Goal: Information Seeking & Learning: Compare options

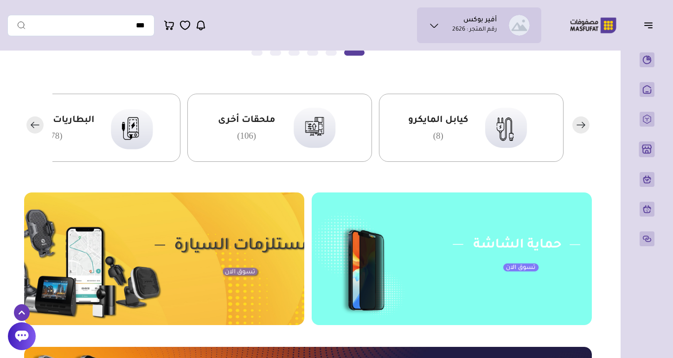
scroll to position [212, 0]
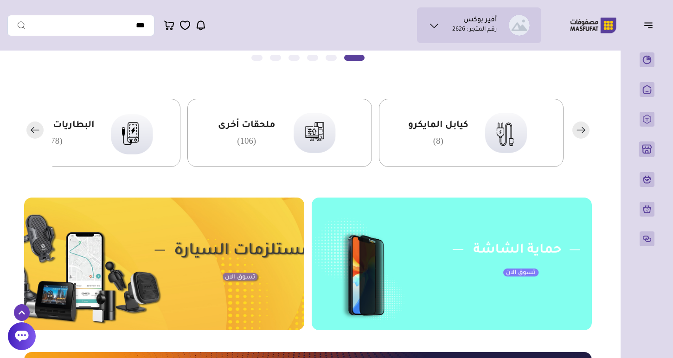
click at [37, 131] on rect "button" at bounding box center [34, 130] width 17 height 17
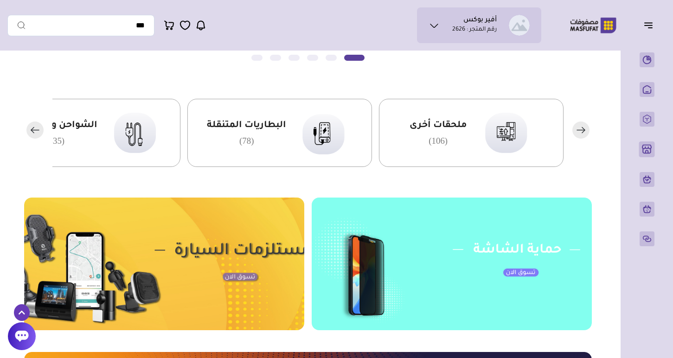
click at [37, 131] on rect "button" at bounding box center [34, 130] width 17 height 17
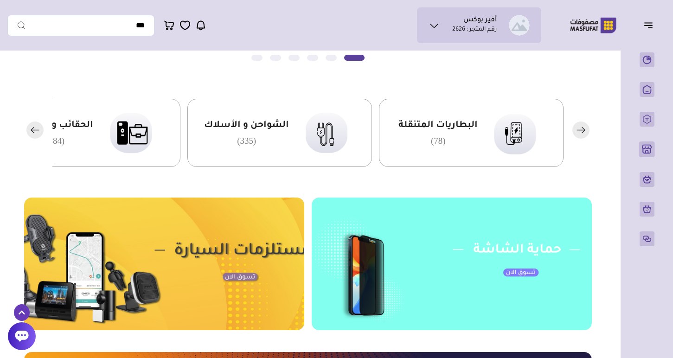
click at [37, 130] on icon "button" at bounding box center [34, 130] width 17 height 17
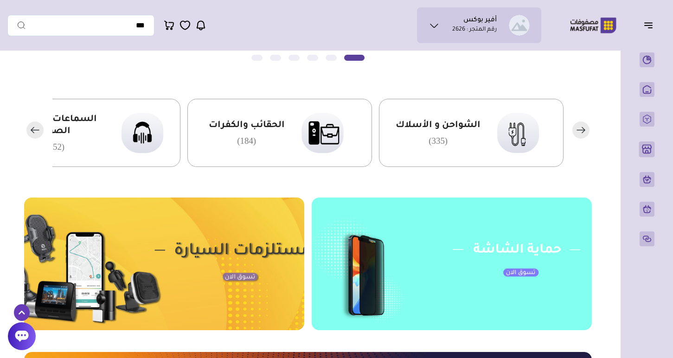
click at [37, 130] on icon "button" at bounding box center [35, 130] width 8 height 0
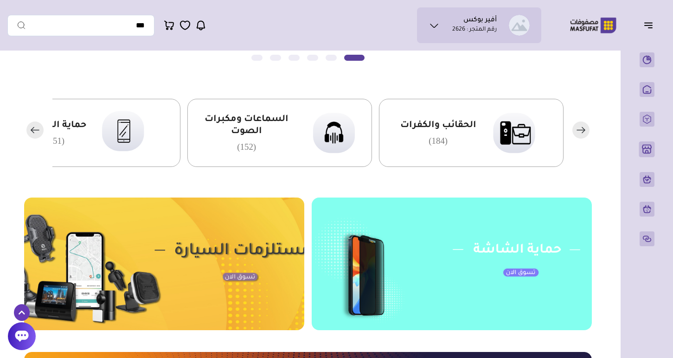
click at [37, 130] on icon "button" at bounding box center [35, 130] width 8 height 0
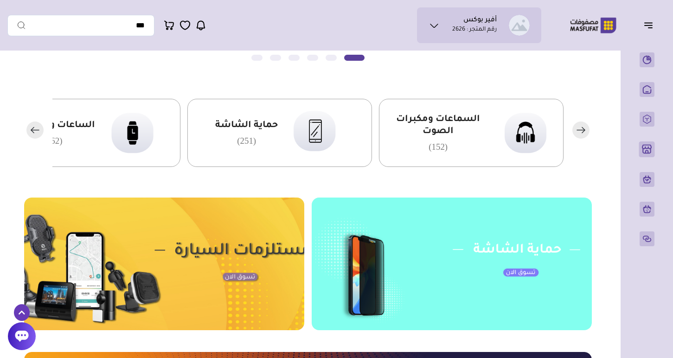
click at [37, 130] on icon "button" at bounding box center [35, 130] width 8 height 0
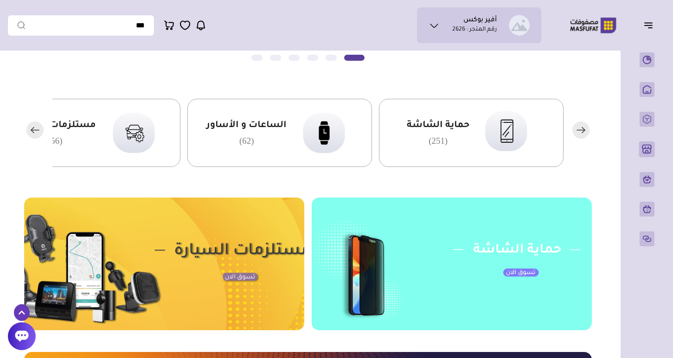
click at [37, 130] on icon "button" at bounding box center [35, 130] width 8 height 0
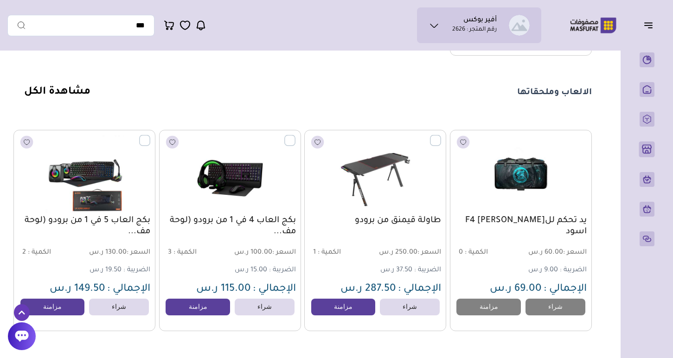
scroll to position [3956, 0]
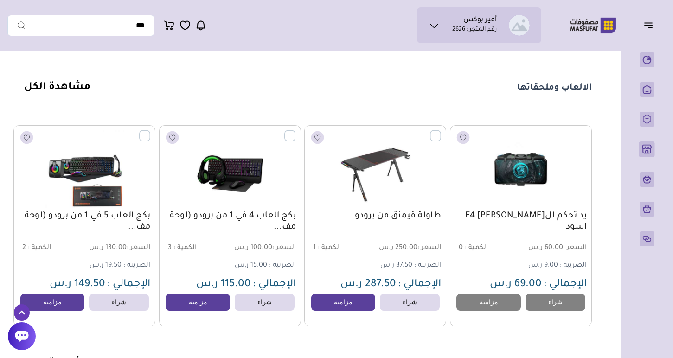
click at [63, 87] on link "مشاهدة الكل" at bounding box center [57, 87] width 66 height 11
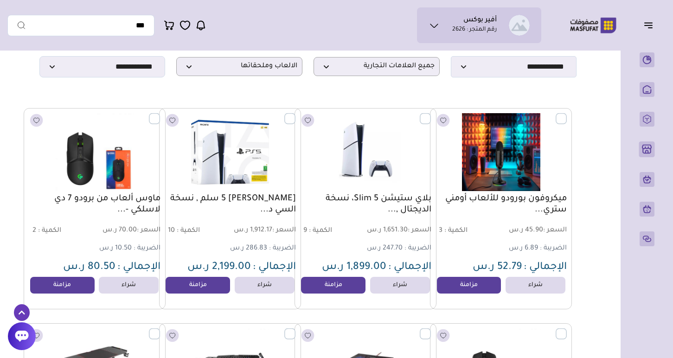
scroll to position [64, 0]
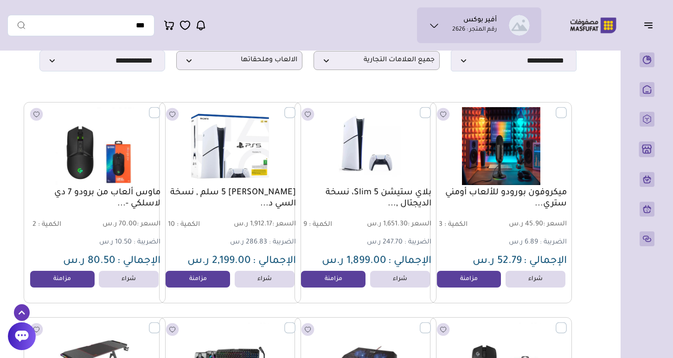
click at [394, 198] on link "بلاي ستيشن 5 Slim، نسخة الديجتال ,..." at bounding box center [366, 198] width 132 height 22
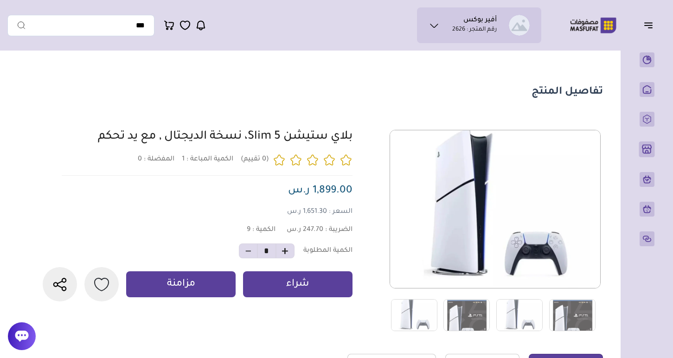
click at [357, 134] on div "1 0 9 *" at bounding box center [321, 231] width 563 height 202
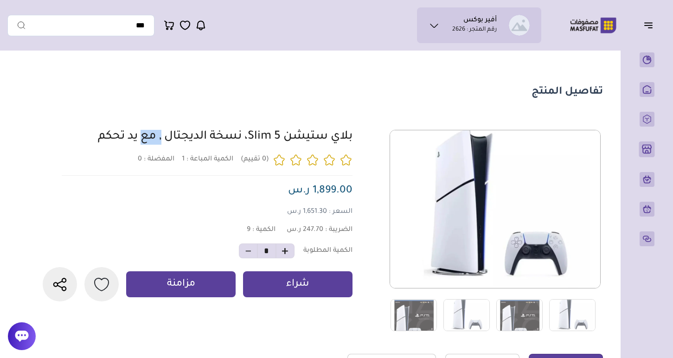
click at [357, 134] on div "1 0 9 *" at bounding box center [321, 231] width 563 height 202
copy div "بلاي ستيشن 5 Slim، نسخة الديجتال , مع يد تحكم"
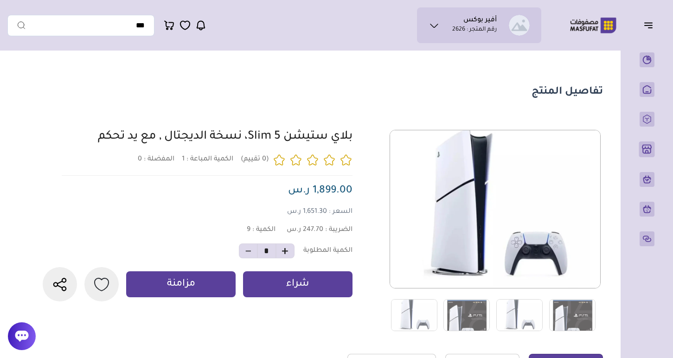
click at [339, 92] on section "تفاصيل المنتج" at bounding box center [308, 92] width 590 height 13
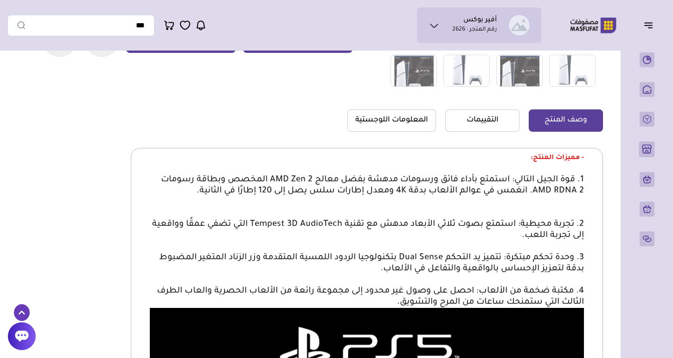
scroll to position [97, 0]
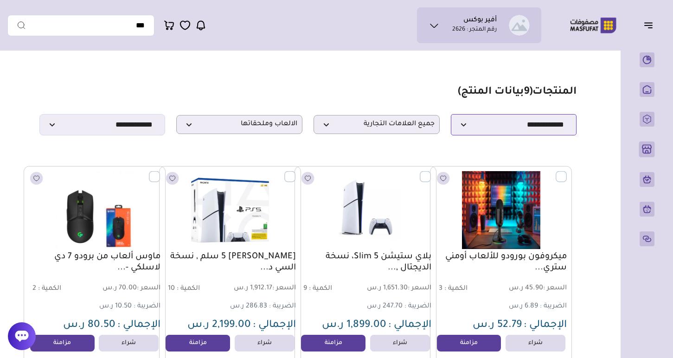
select select "*"
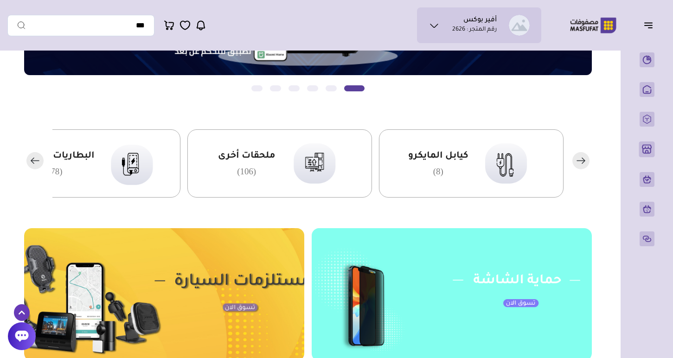
scroll to position [184, 0]
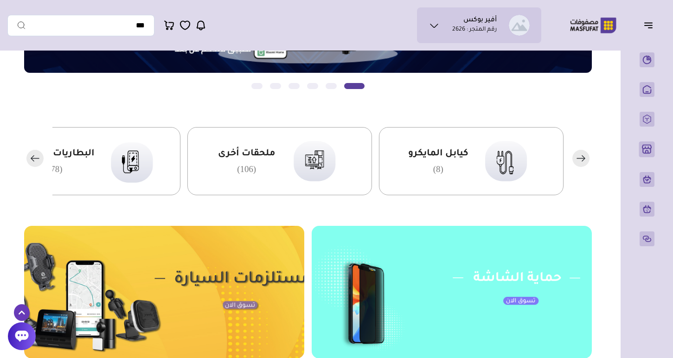
click at [40, 157] on rect "button" at bounding box center [34, 158] width 17 height 17
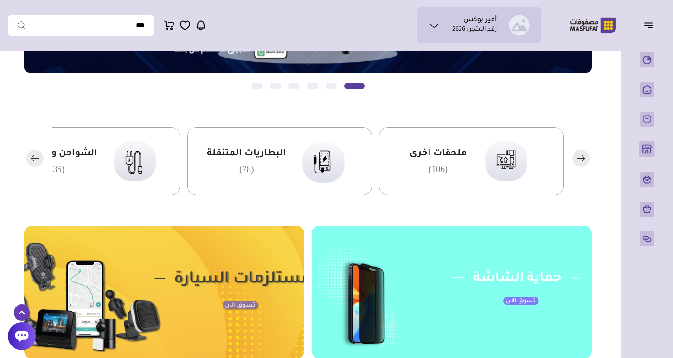
click at [39, 157] on rect "button" at bounding box center [34, 158] width 17 height 17
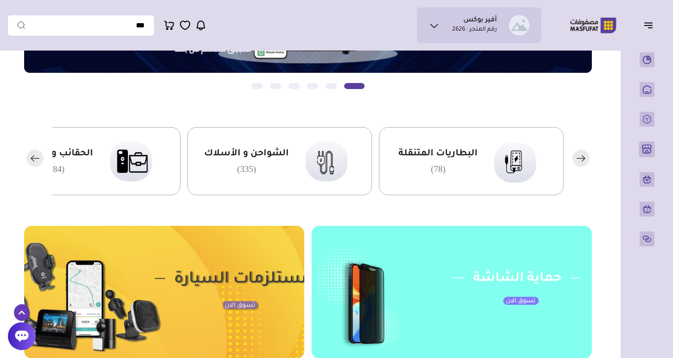
click at [39, 157] on rect "button" at bounding box center [34, 158] width 17 height 17
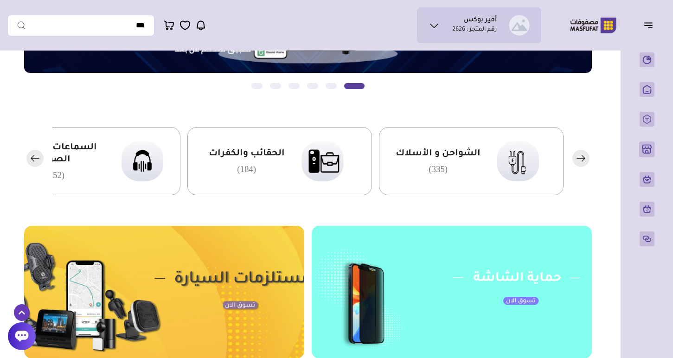
click at [39, 157] on rect "button" at bounding box center [34, 158] width 17 height 17
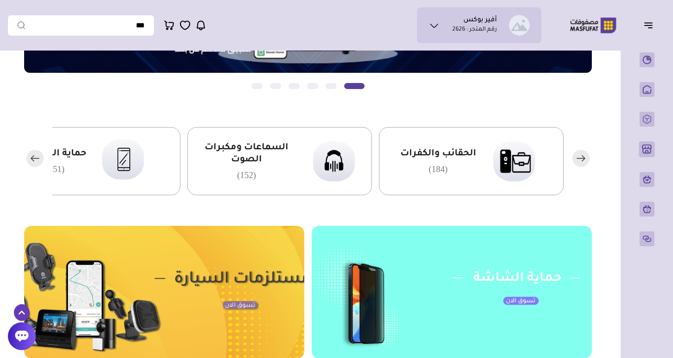
click at [39, 157] on rect "button" at bounding box center [34, 158] width 17 height 17
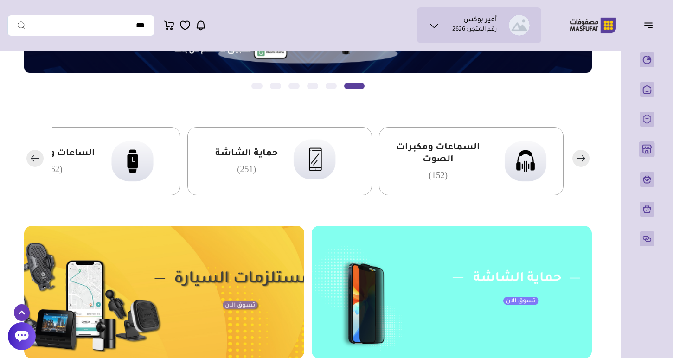
click at [39, 157] on rect "button" at bounding box center [34, 158] width 17 height 17
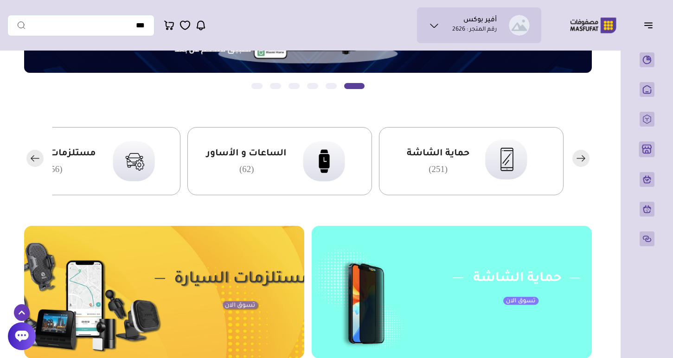
click at [39, 157] on rect "button" at bounding box center [34, 158] width 17 height 17
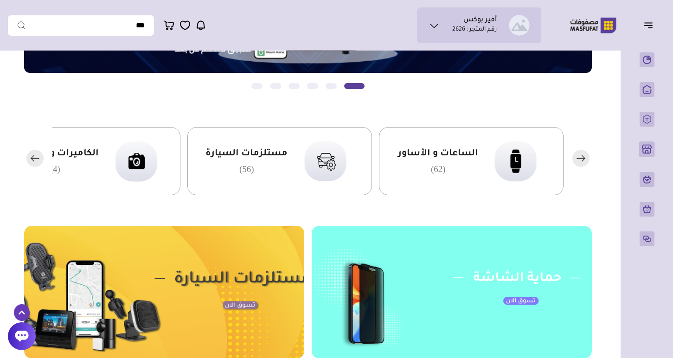
click at [39, 157] on rect "button" at bounding box center [34, 158] width 17 height 17
click at [32, 158] on icon "button" at bounding box center [35, 158] width 8 height 0
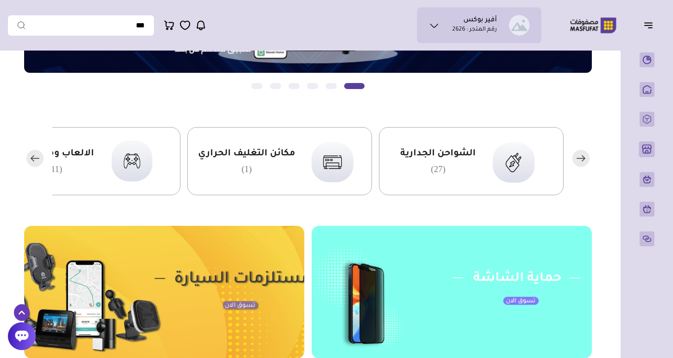
click at [32, 158] on icon "button" at bounding box center [35, 158] width 8 height 0
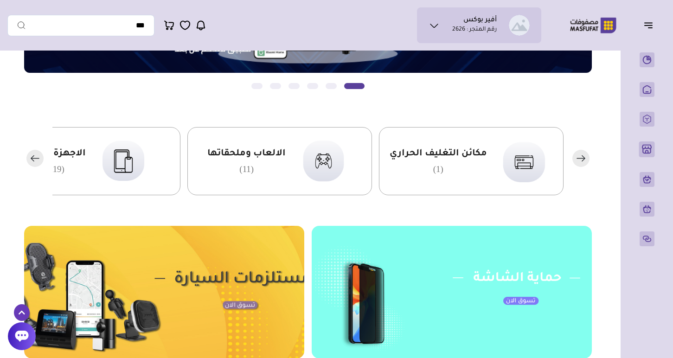
click at [32, 158] on icon "button" at bounding box center [35, 158] width 8 height 0
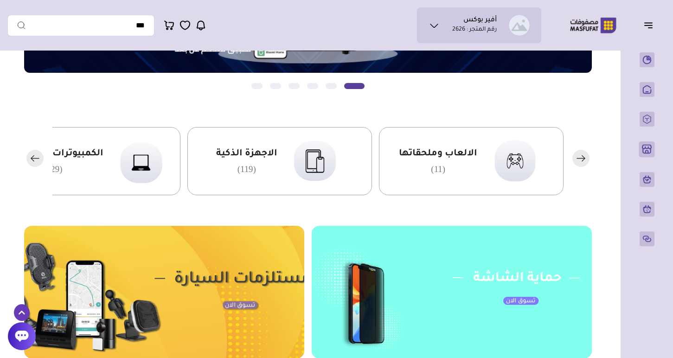
click at [31, 158] on icon "button" at bounding box center [35, 158] width 8 height 0
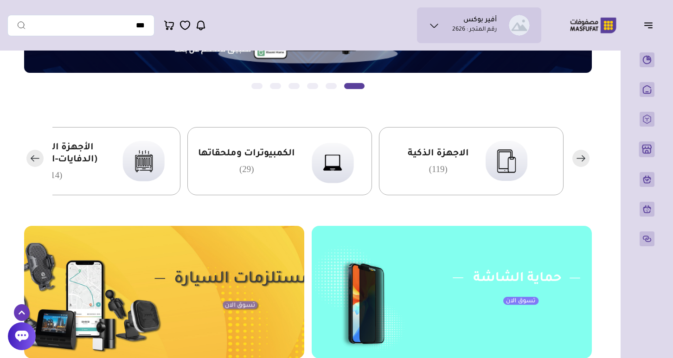
click at [31, 158] on icon "button" at bounding box center [35, 158] width 8 height 0
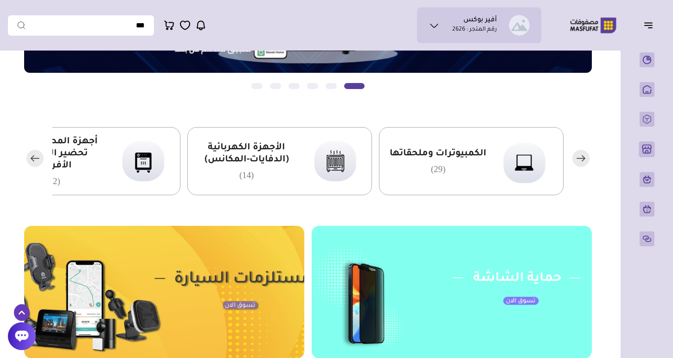
click at [31, 158] on rect "button" at bounding box center [34, 158] width 17 height 17
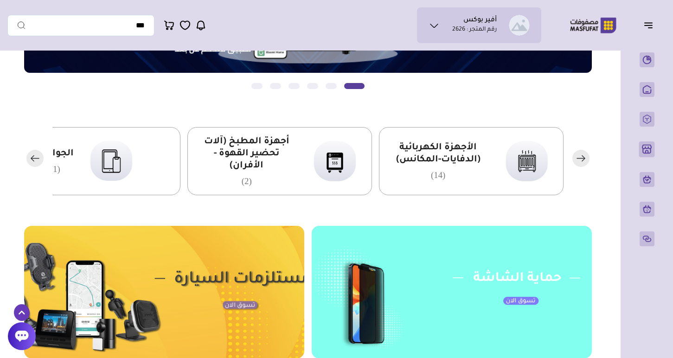
click at [31, 158] on rect "button" at bounding box center [34, 158] width 17 height 17
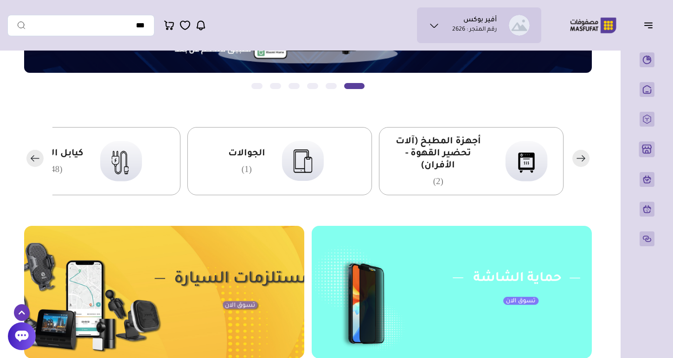
click at [31, 158] on rect "button" at bounding box center [34, 158] width 17 height 17
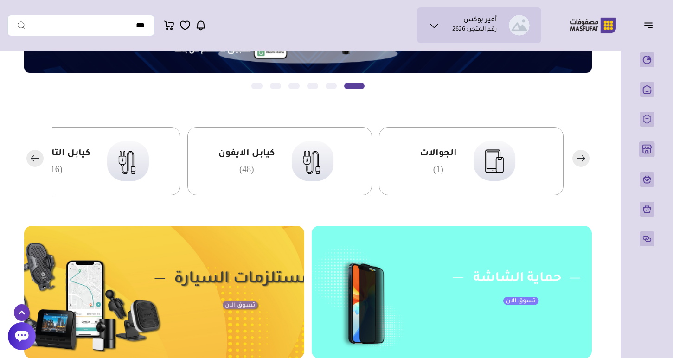
click at [36, 158] on rect "button" at bounding box center [34, 158] width 17 height 17
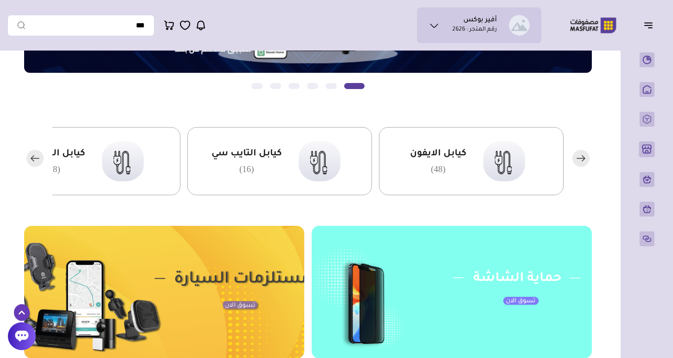
click at [36, 158] on icon "button" at bounding box center [35, 158] width 8 height 0
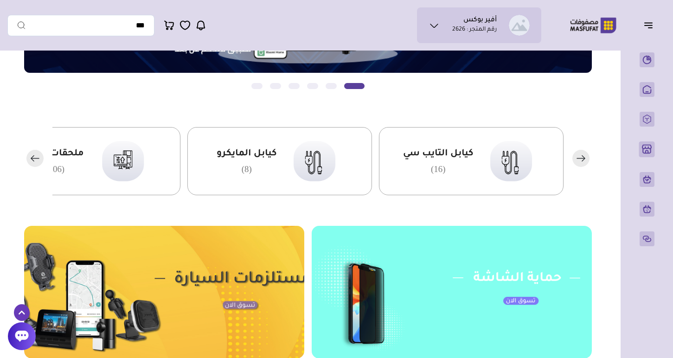
click at [36, 158] on icon "button" at bounding box center [35, 158] width 8 height 0
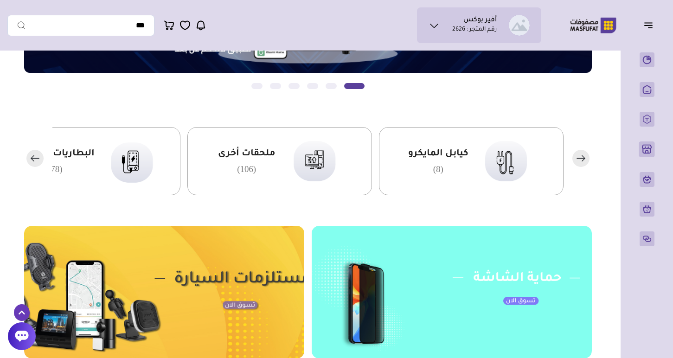
click at [36, 158] on icon "button" at bounding box center [35, 158] width 8 height 0
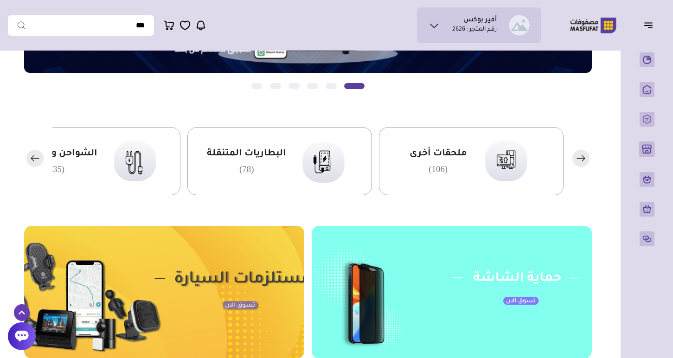
click at [35, 158] on icon "button" at bounding box center [35, 158] width 8 height 0
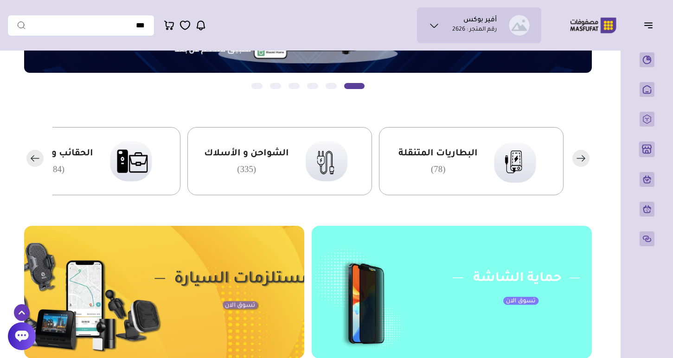
click at [35, 158] on icon "button" at bounding box center [35, 158] width 8 height 0
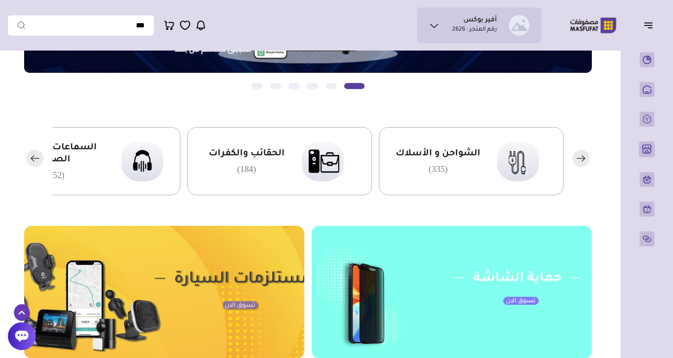
click at [35, 158] on icon "button" at bounding box center [35, 158] width 8 height 0
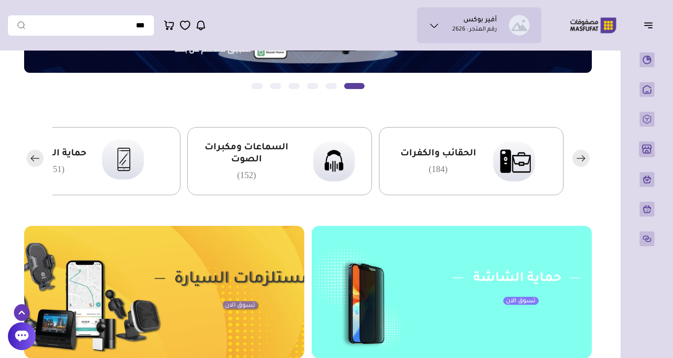
click at [35, 158] on icon "button" at bounding box center [35, 158] width 8 height 0
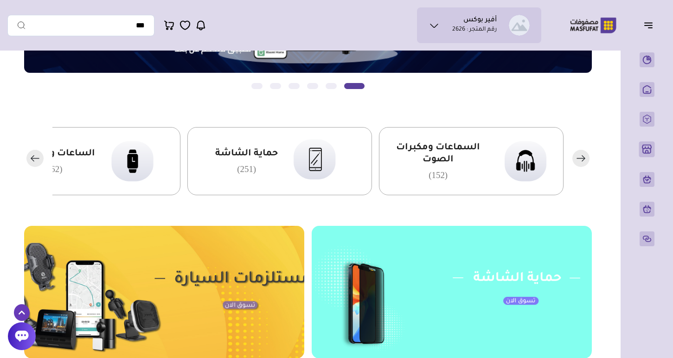
click at [582, 154] on rect "button" at bounding box center [580, 158] width 17 height 17
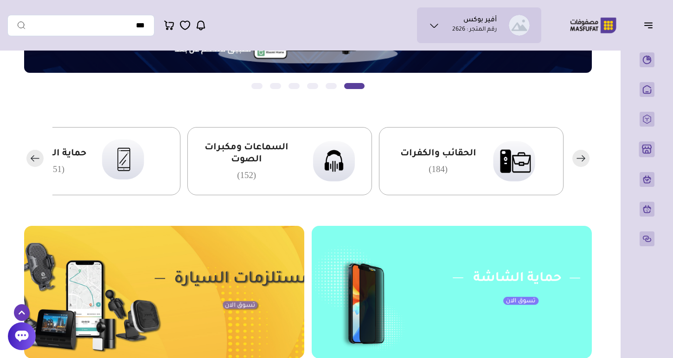
click at [582, 154] on rect "button" at bounding box center [580, 158] width 17 height 17
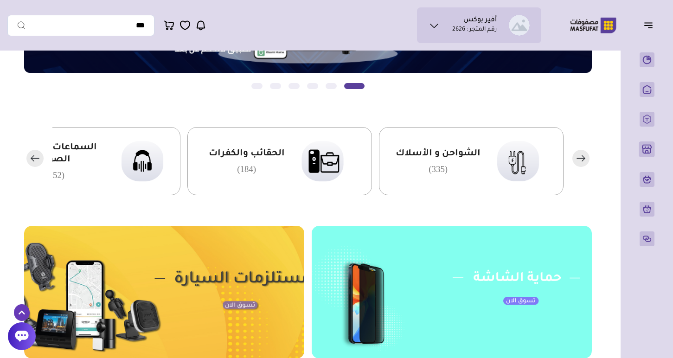
click at [582, 155] on rect "button" at bounding box center [580, 158] width 17 height 17
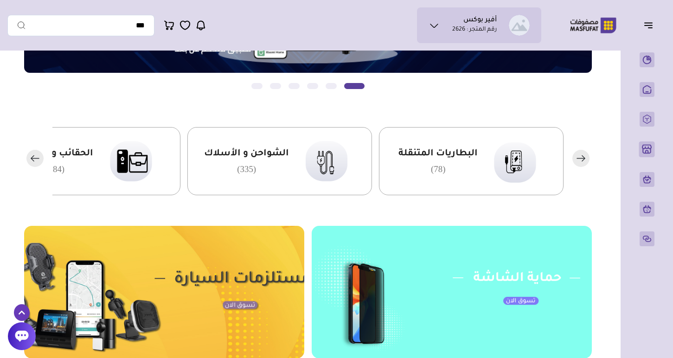
click at [582, 155] on rect "button" at bounding box center [580, 158] width 17 height 17
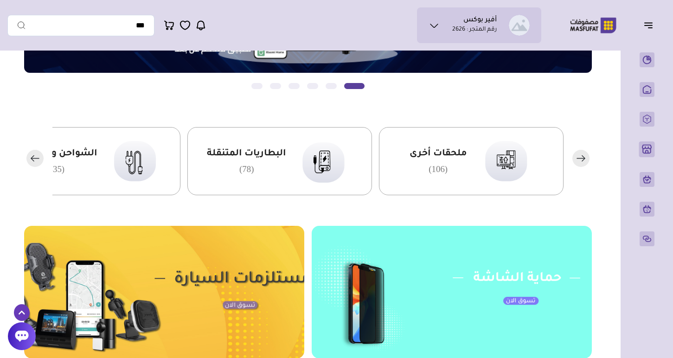
click at [582, 155] on rect "button" at bounding box center [580, 158] width 17 height 17
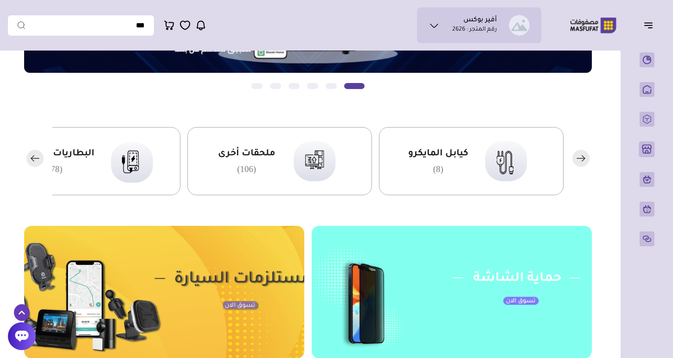
click at [309, 162] on img at bounding box center [313, 161] width 57 height 55
click at [32, 164] on rect "button" at bounding box center [34, 158] width 17 height 17
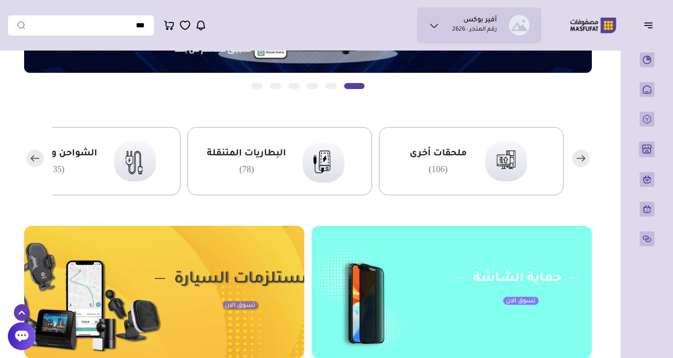
click at [32, 163] on rect "button" at bounding box center [34, 158] width 17 height 17
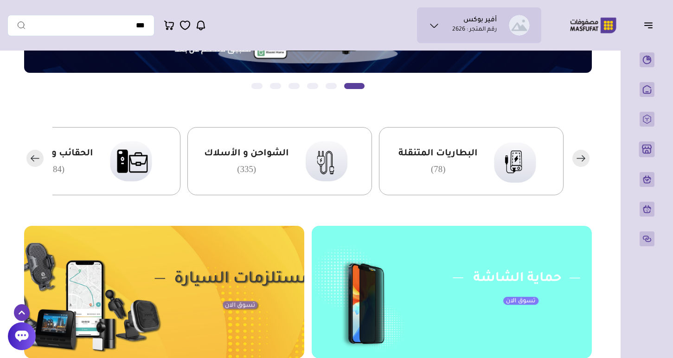
click at [432, 159] on span "البطاريات المتنقلة" at bounding box center [437, 154] width 79 height 12
click at [241, 179] on div "الشواحن و الأسلاك (335)" at bounding box center [279, 161] width 185 height 68
click at [32, 161] on rect "button" at bounding box center [34, 158] width 17 height 17
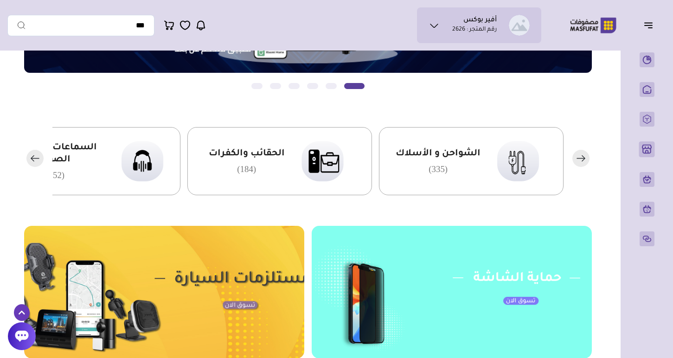
click at [32, 161] on rect "button" at bounding box center [34, 158] width 17 height 17
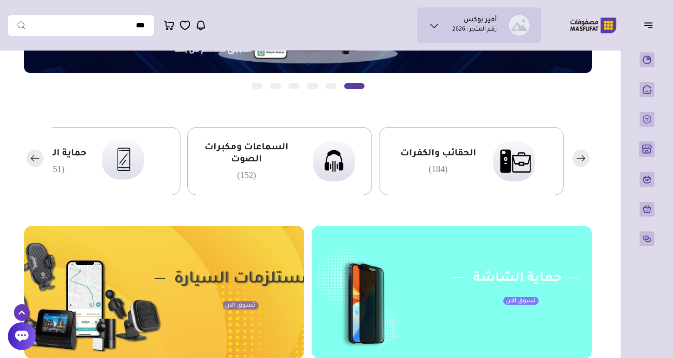
click at [32, 161] on rect "button" at bounding box center [34, 158] width 17 height 17
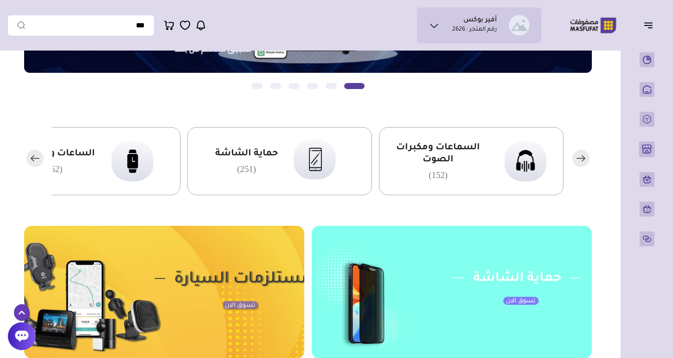
click at [36, 157] on rect "button" at bounding box center [34, 158] width 17 height 17
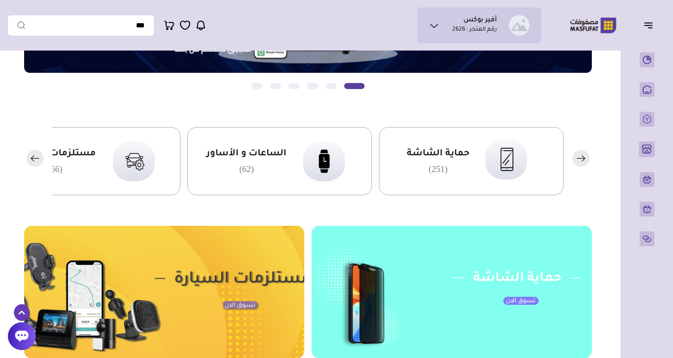
click at [36, 157] on rect "button" at bounding box center [34, 158] width 17 height 17
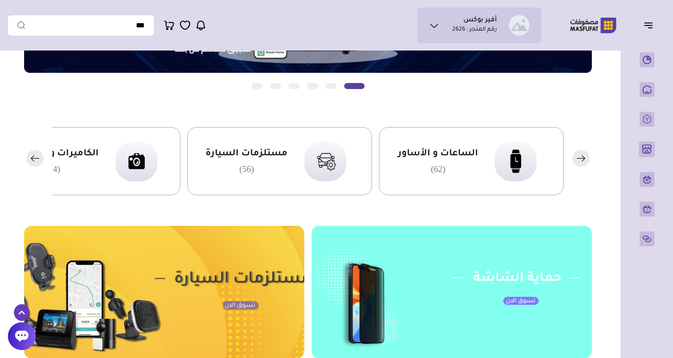
click at [231, 154] on span "مستلزمات السيارة" at bounding box center [246, 154] width 82 height 12
click at [29, 160] on rect "button" at bounding box center [34, 158] width 17 height 17
click at [37, 159] on rect "button" at bounding box center [34, 158] width 17 height 17
click at [38, 157] on rect "button" at bounding box center [34, 158] width 17 height 17
click at [39, 160] on rect "button" at bounding box center [34, 158] width 17 height 17
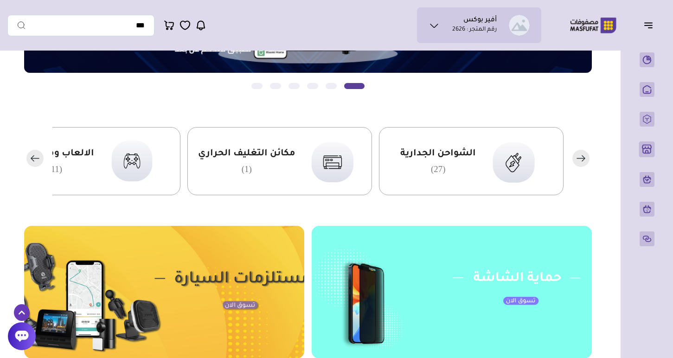
click at [39, 160] on rect "button" at bounding box center [34, 158] width 17 height 17
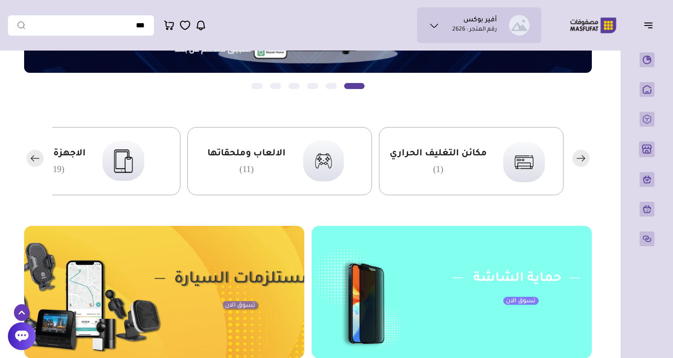
click at [39, 160] on rect "button" at bounding box center [34, 158] width 17 height 17
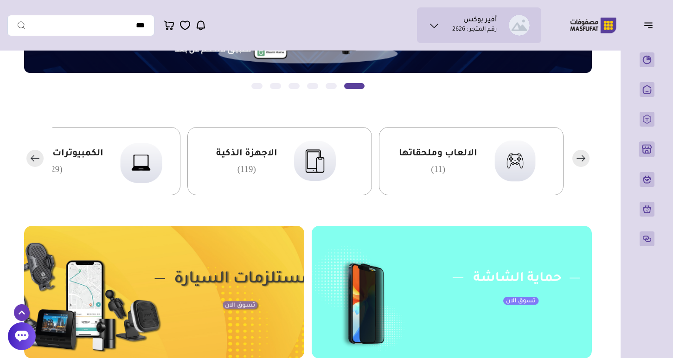
click at [242, 160] on div "الاجهزة الذكية (119)" at bounding box center [246, 161] width 61 height 26
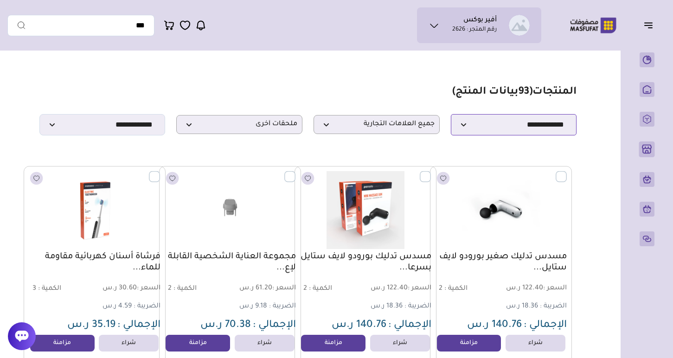
select select "*"
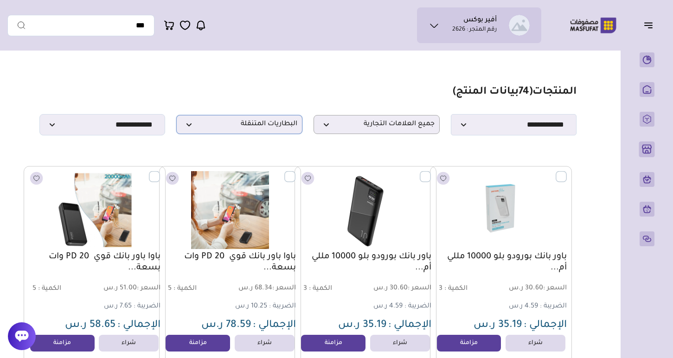
click at [267, 125] on span "البطاريات المتنقلة" at bounding box center [239, 124] width 116 height 9
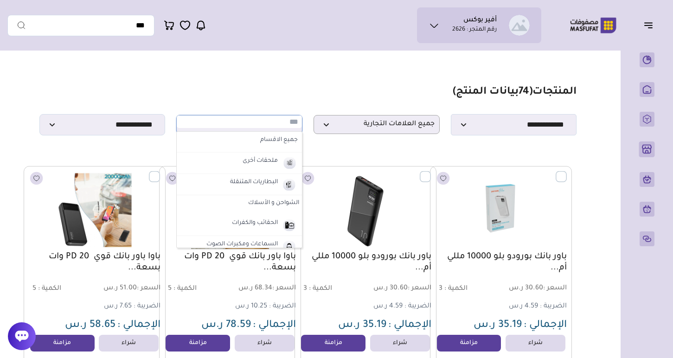
click at [267, 125] on input "text" at bounding box center [239, 121] width 125 height 13
select select "*"
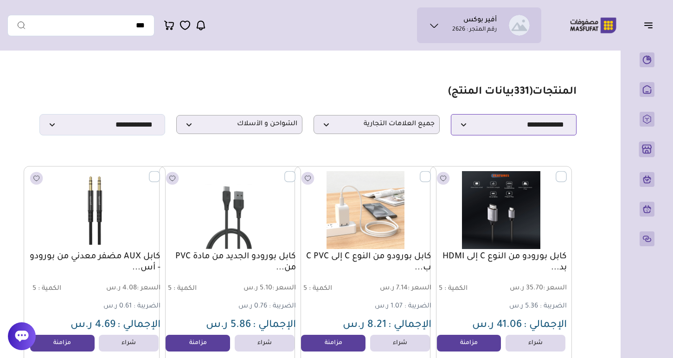
select select "********"
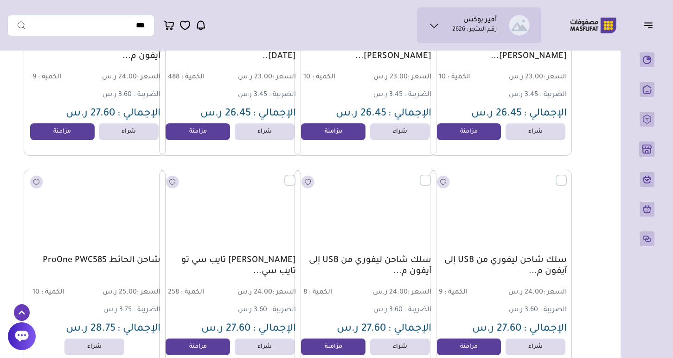
scroll to position [6879, 0]
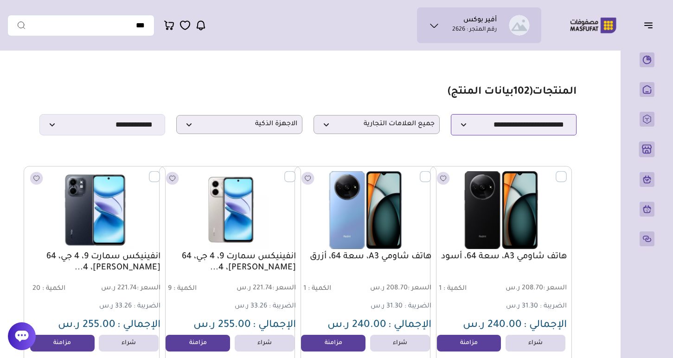
select select "********"
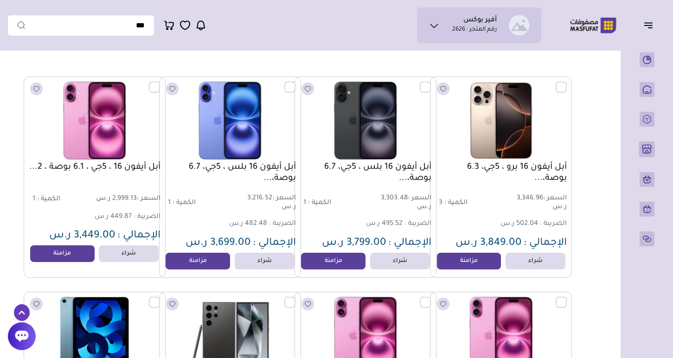
scroll to position [92, 0]
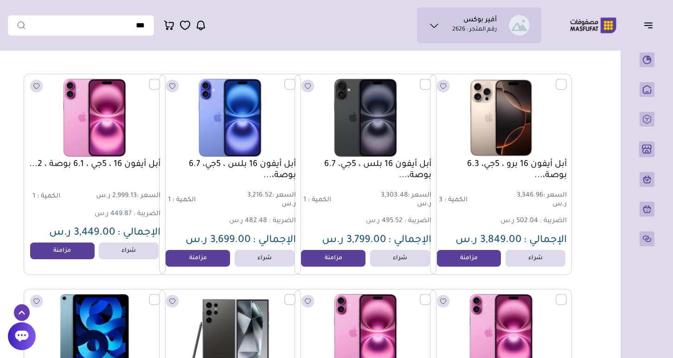
click at [508, 238] on span "3,849.00 ر.س" at bounding box center [488, 240] width 66 height 11
click at [521, 238] on span "3,849.00 ر.س" at bounding box center [488, 240] width 66 height 11
drag, startPoint x: 521, startPoint y: 238, endPoint x: 482, endPoint y: 239, distance: 39.0
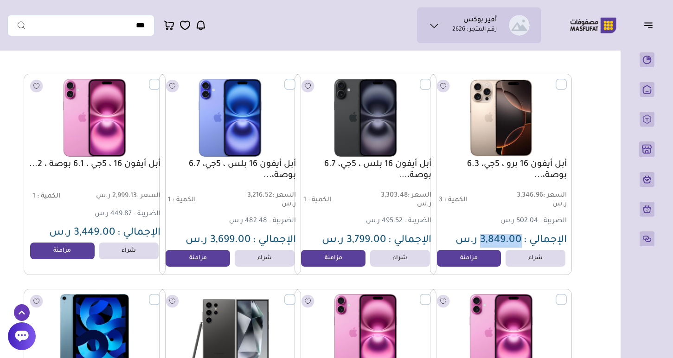
click at [482, 239] on span "3,849.00 ر.س" at bounding box center [488, 240] width 66 height 11
copy p "3,849.00"
click at [560, 169] on link "أبل أيفون 16 برو ، 5جي، 6.3 بوصة،..." at bounding box center [501, 170] width 132 height 22
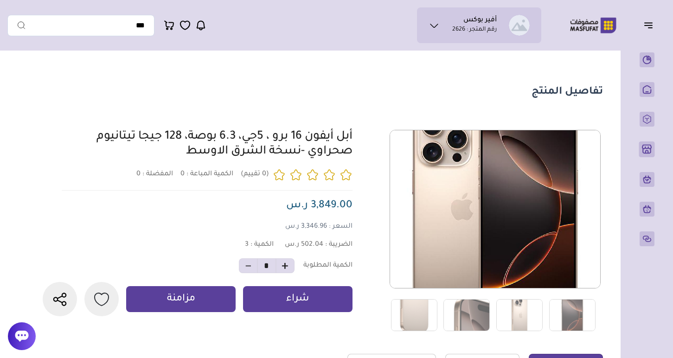
drag, startPoint x: 359, startPoint y: 136, endPoint x: 179, endPoint y: 149, distance: 179.9
click at [181, 149] on div "0 0 3 *" at bounding box center [321, 231] width 563 height 202
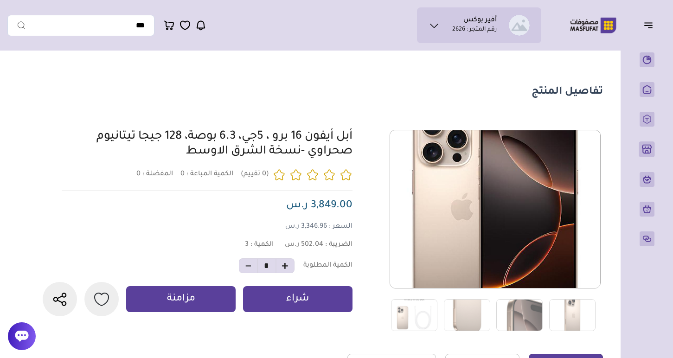
copy link "أبل أيفون 16 برو ، 5جي، 6.3 بوصة، 128 جيجا تيتانيوم صحراوي -نسخة الشرق الاوسط"
click at [179, 148] on div "أبل أيفون 16 برو ، 5جي، 6.3 بوصة، 128 جيجا تيتانيوم صحراوي -نسخة الشرق الاوسط" at bounding box center [213, 145] width 278 height 30
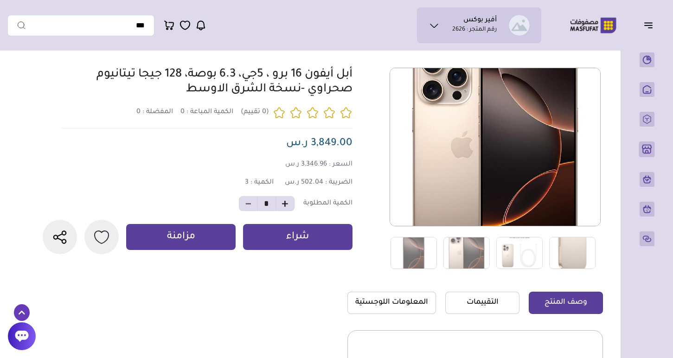
scroll to position [61, 0]
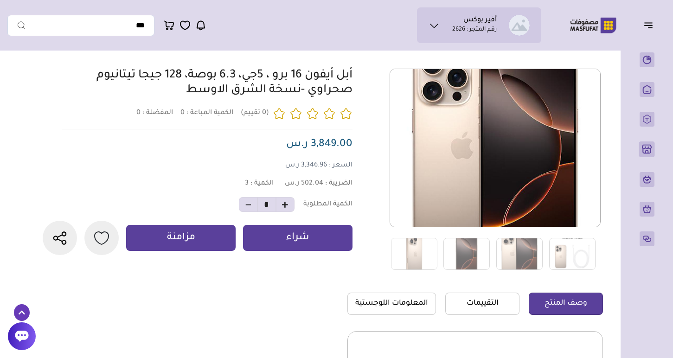
click at [312, 166] on span "3,346.96 ر.س" at bounding box center [306, 165] width 42 height 7
click at [343, 168] on span "السعر :" at bounding box center [341, 165] width 24 height 7
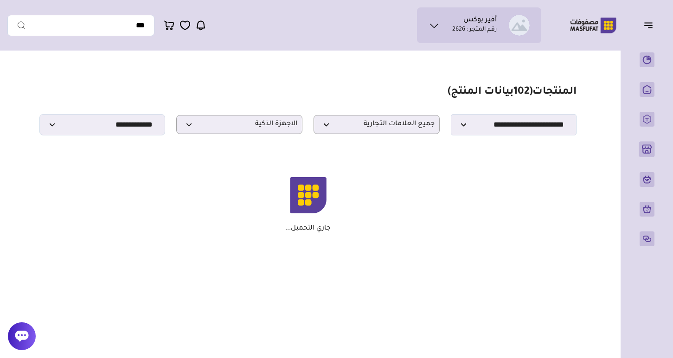
drag, startPoint x: 525, startPoint y: 129, endPoint x: 301, endPoint y: 232, distance: 246.5
click at [301, 232] on p "جاري التحميل..." at bounding box center [307, 228] width 45 height 8
click at [399, 224] on div "جاري التحميل..." at bounding box center [308, 205] width 528 height 56
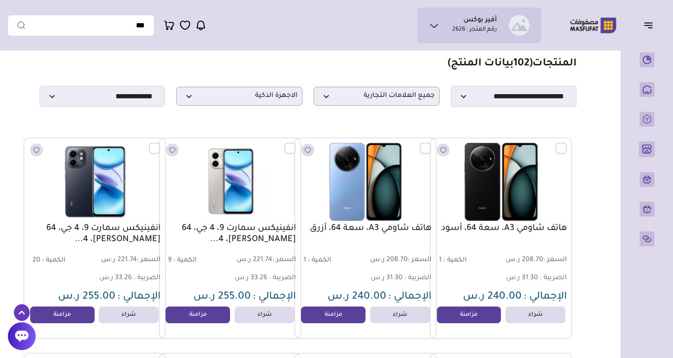
scroll to position [28, 0]
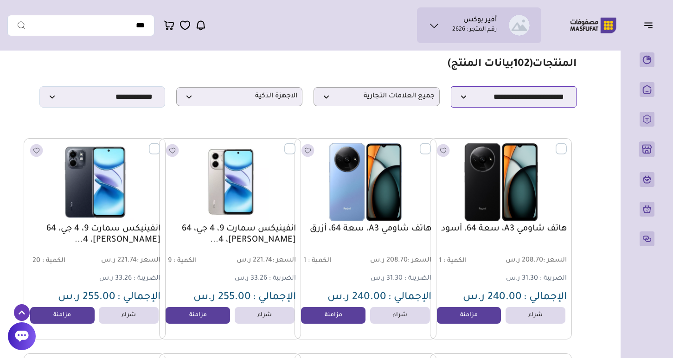
select select "******"
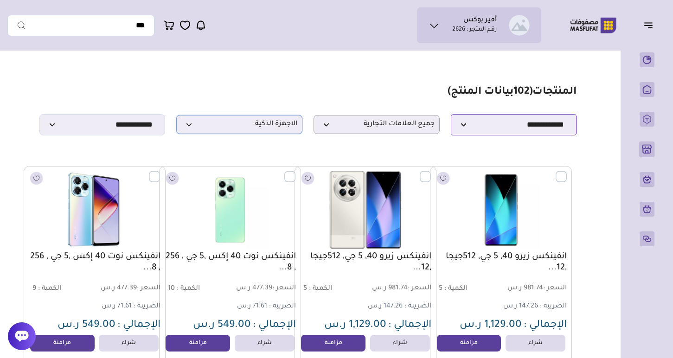
scroll to position [0, 0]
click at [272, 132] on p "الاجهزة الذكية" at bounding box center [239, 124] width 126 height 19
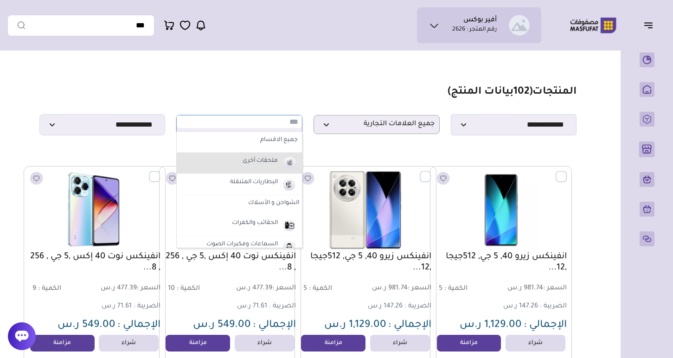
click at [261, 164] on label "ملحقات أخرى" at bounding box center [260, 161] width 38 height 12
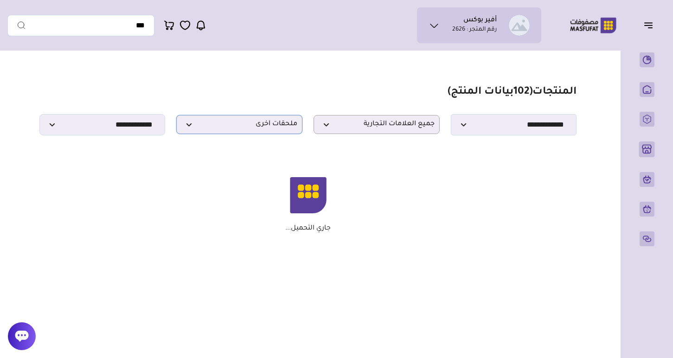
click at [263, 124] on span "ملحقات أخرى" at bounding box center [239, 124] width 116 height 9
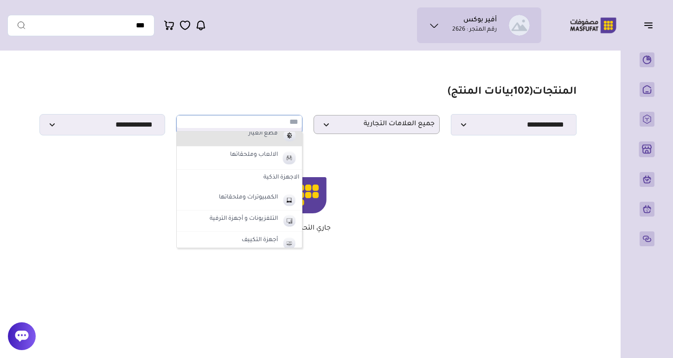
scroll to position [335, 0]
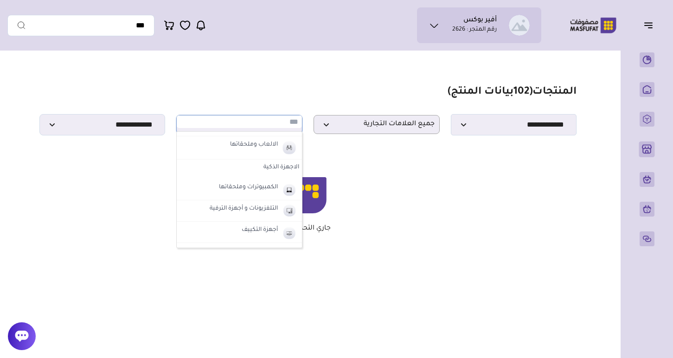
click at [271, 166] on label "الاجهزة الذكية" at bounding box center [239, 168] width 125 height 17
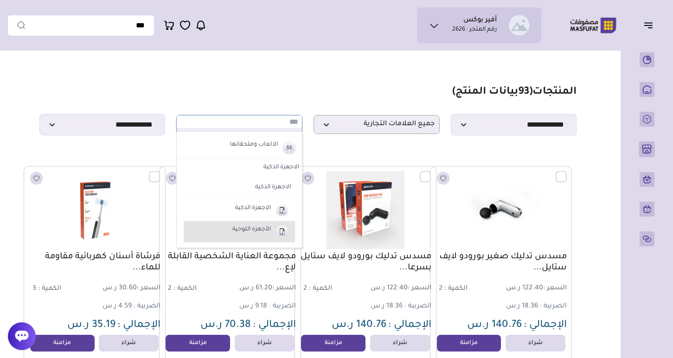
click at [255, 230] on label "الأجهزه اللوحية" at bounding box center [251, 230] width 41 height 12
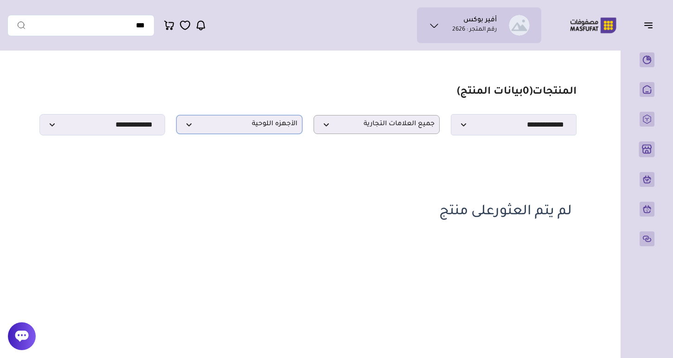
click at [266, 119] on p "الأجهزه اللوحية" at bounding box center [239, 124] width 126 height 19
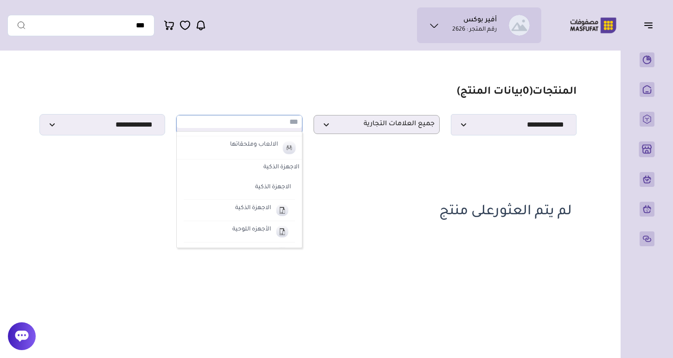
click at [278, 167] on label "الاجهزة الذكية" at bounding box center [239, 168] width 125 height 17
click at [262, 204] on label "الاجهزة الذكية" at bounding box center [253, 209] width 38 height 12
select select "**"
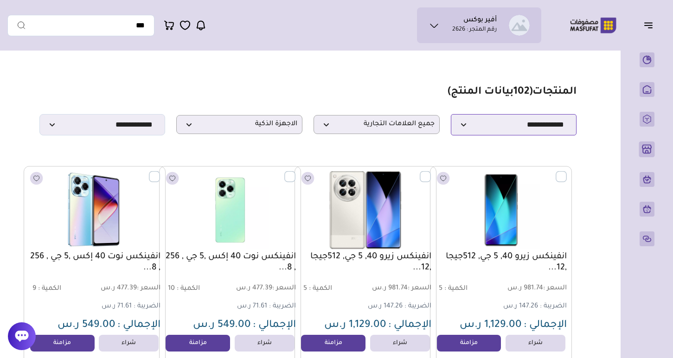
select select "********"
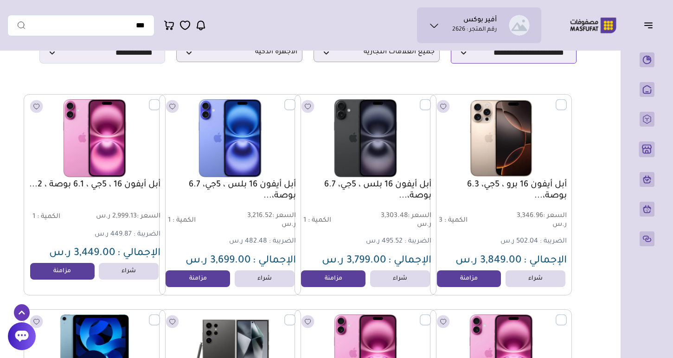
scroll to position [72, 0]
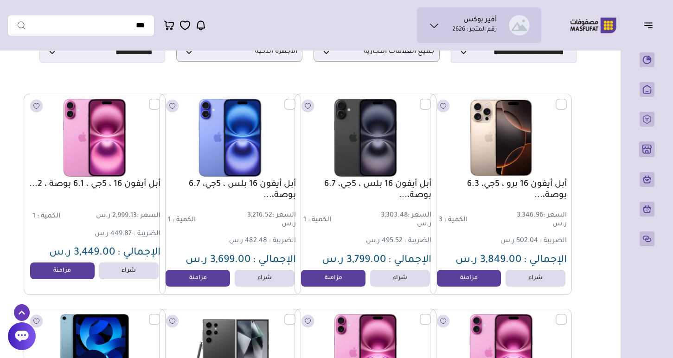
click at [402, 194] on link "أبل أيفون 16 بلس ، 5جي، 6.7 بوصة،..." at bounding box center [366, 190] width 132 height 22
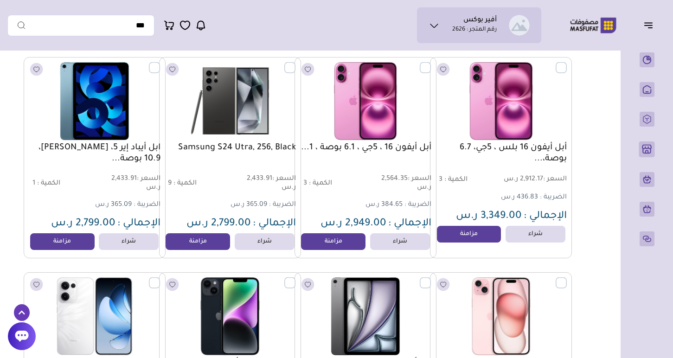
scroll to position [326, 0]
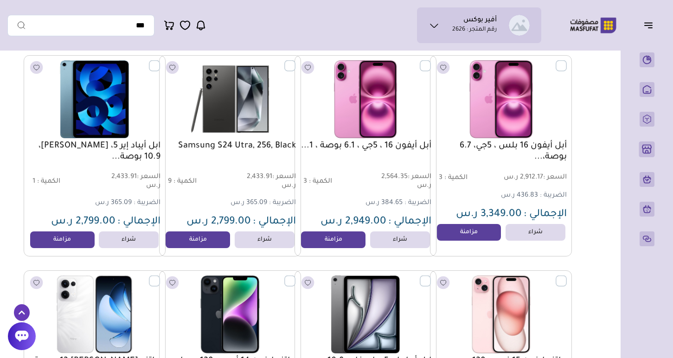
click at [144, 165] on div "ابل أيباد إير 5، شريحة، 10.9 بوصة..." at bounding box center [95, 153] width 132 height 25
click at [130, 147] on link "ابل أيباد إير 5، شريحة، 10.9 بوصة..." at bounding box center [95, 152] width 132 height 22
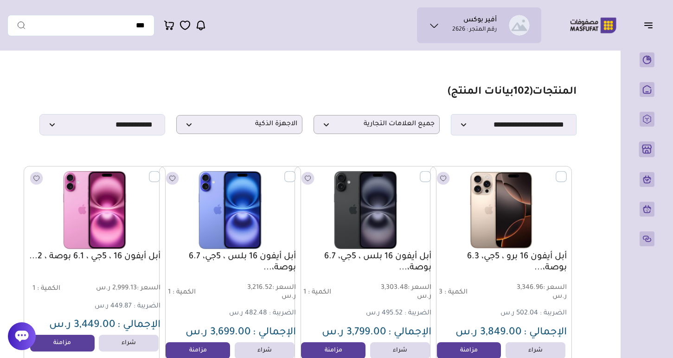
scroll to position [0, 0]
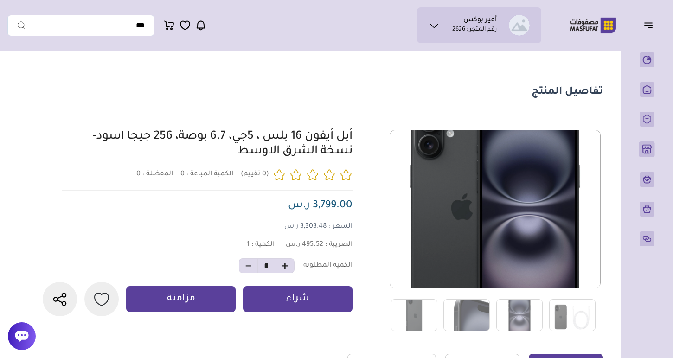
click at [356, 142] on div "0 0 1 *" at bounding box center [321, 231] width 563 height 202
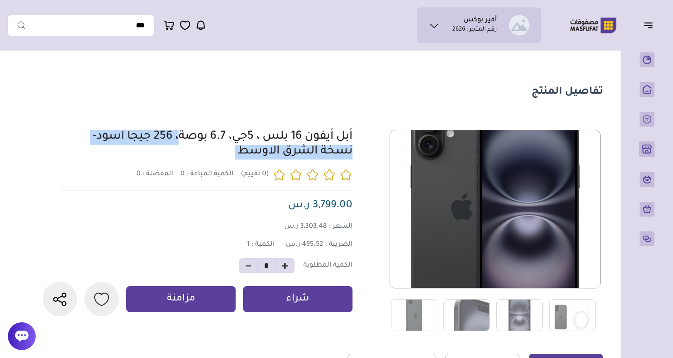
click at [356, 142] on div "0 0 1 *" at bounding box center [321, 231] width 563 height 202
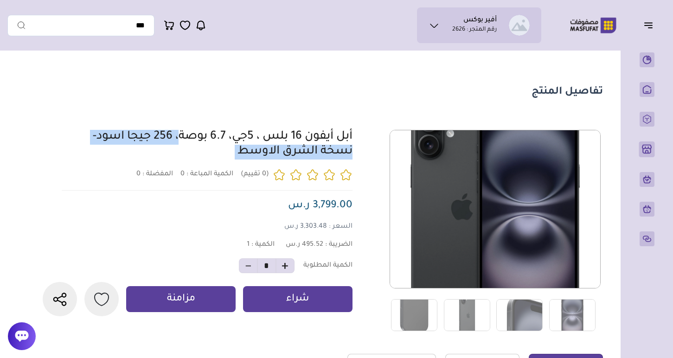
copy div "أبل أيفون 16 بلس ، 5جي، 6.7 بوصة، 256 جيجا اسود-نسخة الشرق الاوسط"
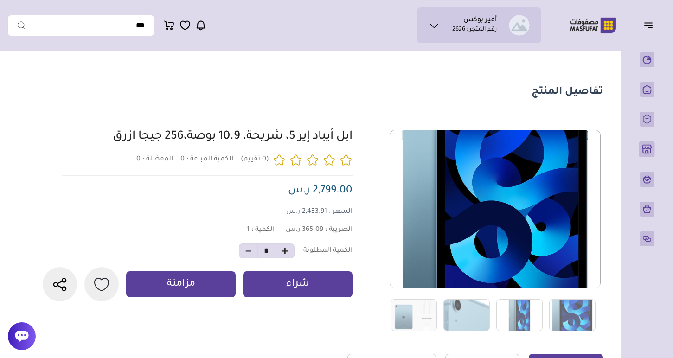
click at [358, 137] on div "0 0 1 *" at bounding box center [321, 231] width 563 height 202
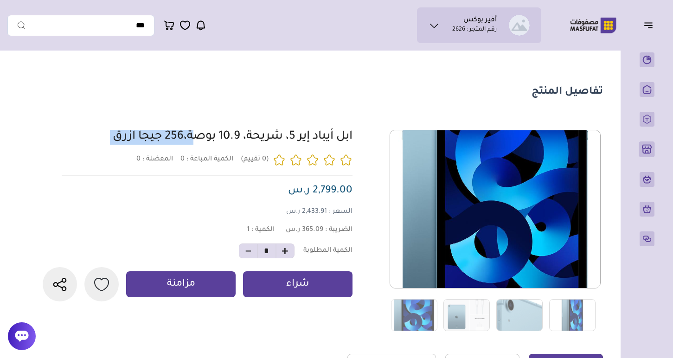
copy div "ابل أيباد إير 5، شريحة، 10.9 بوصة،256 جيجا ازرق"
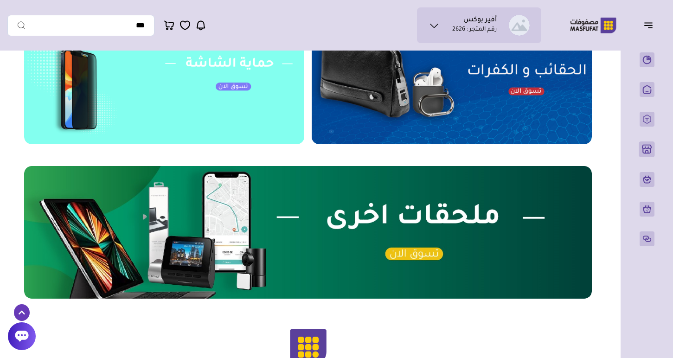
scroll to position [334, 0]
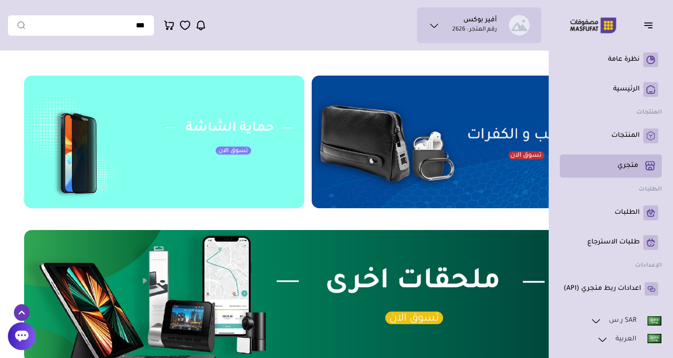
click at [617, 168] on link "متجري ( 0 )" at bounding box center [610, 166] width 95 height 16
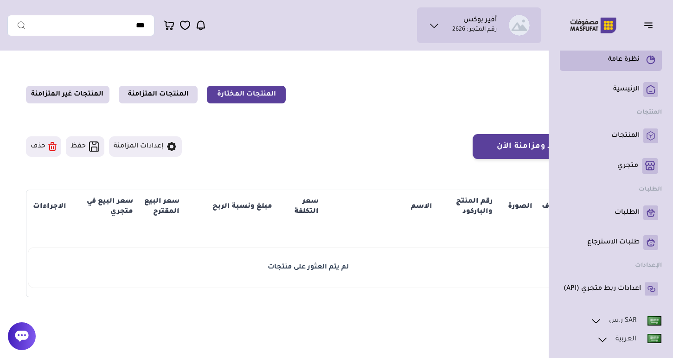
click at [611, 53] on link "نظرة عامة" at bounding box center [610, 59] width 95 height 15
